Goal: Information Seeking & Learning: Learn about a topic

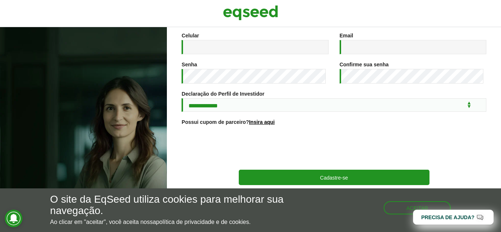
scroll to position [141, 0]
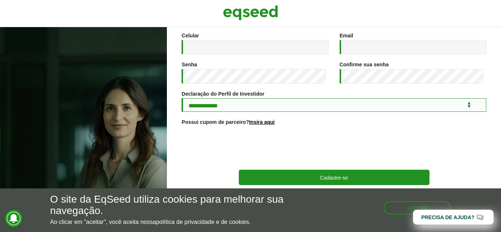
click at [230, 109] on select "**********" at bounding box center [334, 105] width 305 height 14
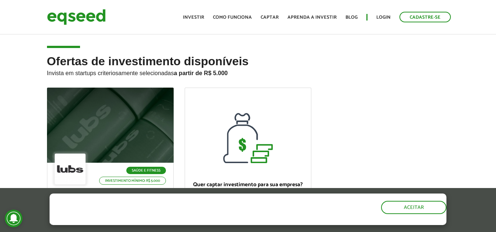
click at [397, 82] on h2 "Ofertas de investimento disponíveis Invista em startups criteriosamente selecio…" at bounding box center [248, 71] width 402 height 33
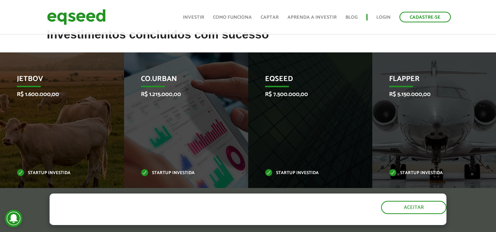
scroll to position [294, 0]
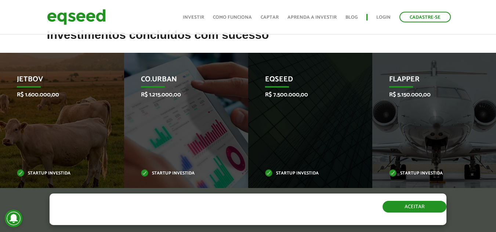
click at [426, 211] on button "Aceitar" at bounding box center [414, 207] width 64 height 12
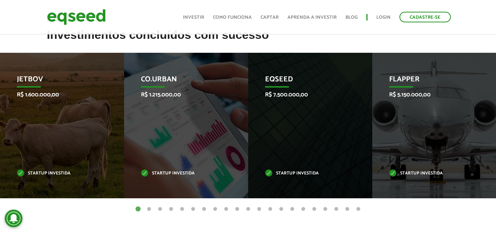
click at [491, 202] on div "Invoop R$ 250.000,00 Startup investida Prosumir R$ 300.000,00 Startup investida…" at bounding box center [248, 131] width 496 height 157
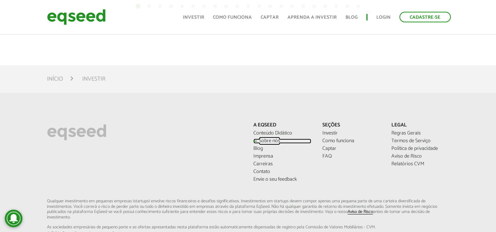
click at [267, 140] on link "Sobre nós" at bounding box center [282, 141] width 58 height 5
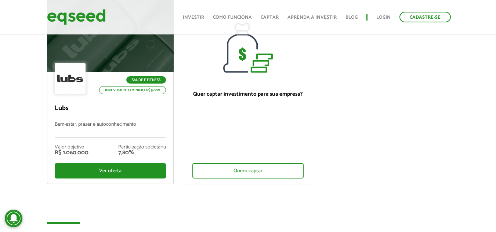
scroll to position [0, 0]
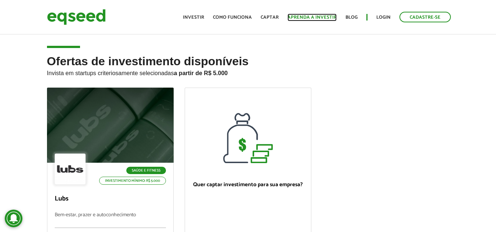
click at [303, 20] on link "Aprenda a investir" at bounding box center [311, 17] width 49 height 5
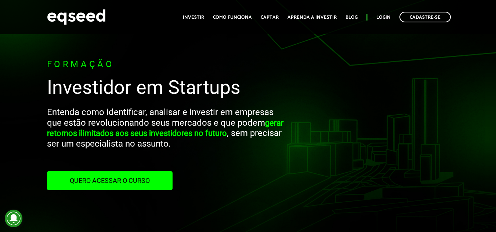
scroll to position [203, 0]
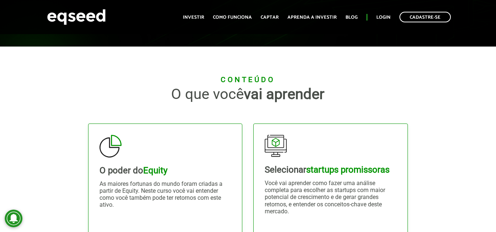
click at [468, 146] on div "Conteúdo O que você vai aprender O poder do Equity As maiores fortunas do mundo…" at bounding box center [248, 223] width 496 height 295
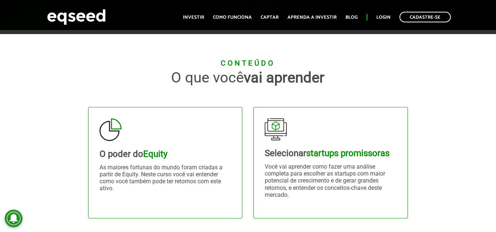
scroll to position [235, 0]
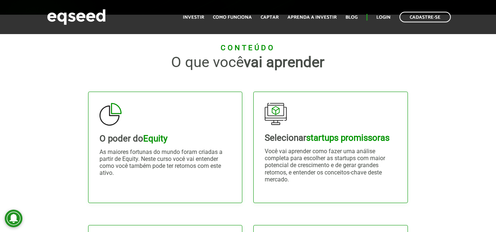
click at [471, 136] on div "Conteúdo O que você vai aprender O poder do Equity As maiores fortunas do mundo…" at bounding box center [248, 191] width 496 height 295
click at [481, 157] on div "Conteúdo O que você vai aprender O poder do Equity As maiores fortunas do mundo…" at bounding box center [248, 191] width 496 height 295
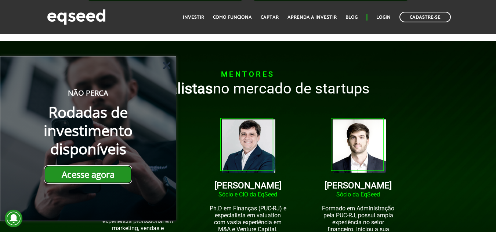
scroll to position [587, 0]
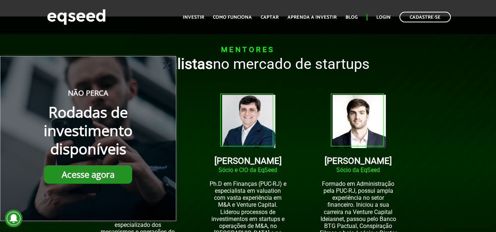
click at [168, 63] on icon at bounding box center [166, 65] width 7 height 7
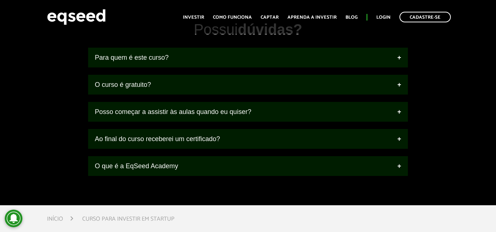
scroll to position [895, 0]
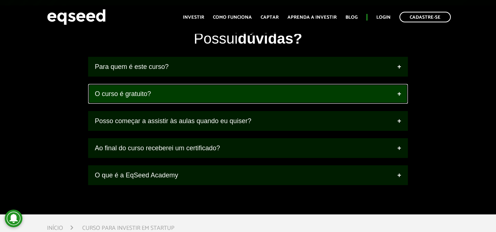
click at [314, 92] on link "O curso é gratuito?" at bounding box center [248, 94] width 320 height 20
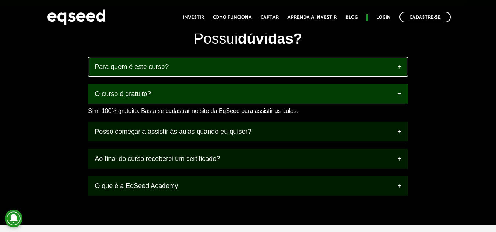
click at [330, 72] on link "Para quem é este curso?" at bounding box center [248, 67] width 320 height 20
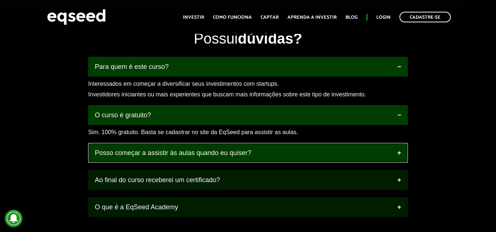
click at [379, 155] on link "Posso começar a assistir às aulas quando eu quiser?" at bounding box center [248, 153] width 320 height 20
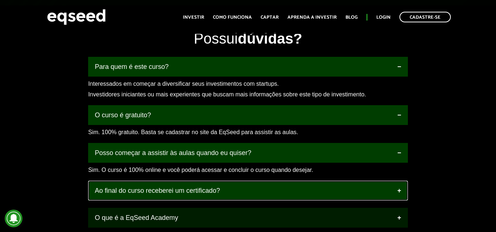
click at [363, 188] on link "Ao final do curso receberei um certificado?" at bounding box center [248, 191] width 320 height 20
